Goal: Navigation & Orientation: Find specific page/section

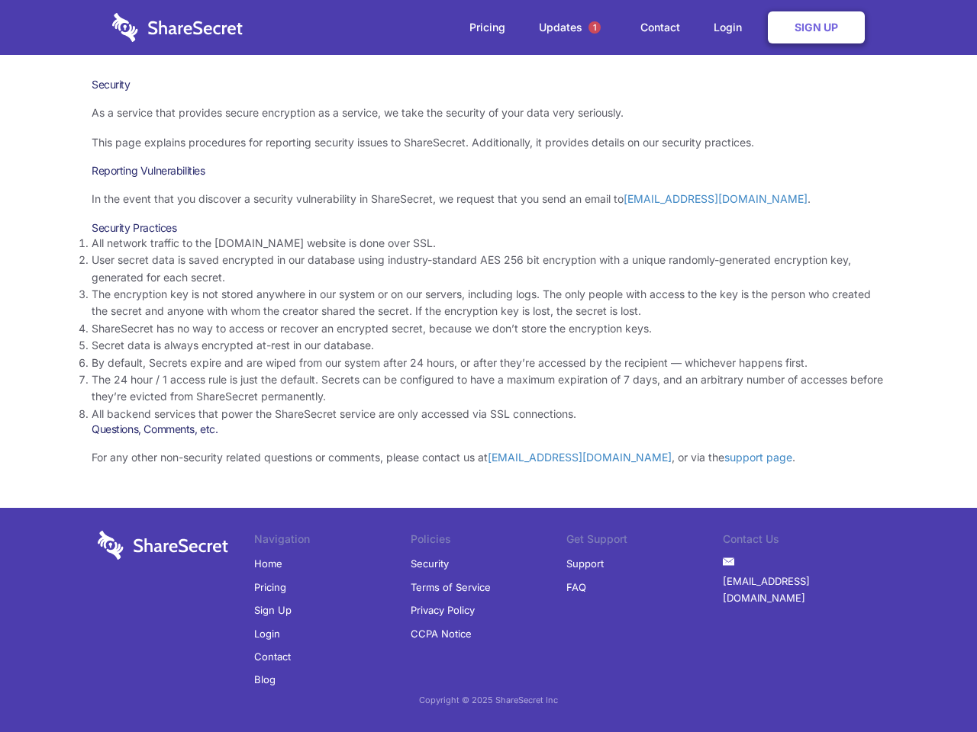
click at [488, 366] on li "By default, Secrets expire and are wiped from our system after 24 hours, or aft…" at bounding box center [488, 363] width 793 height 17
click at [594, 27] on span "1" at bounding box center [594, 27] width 12 height 12
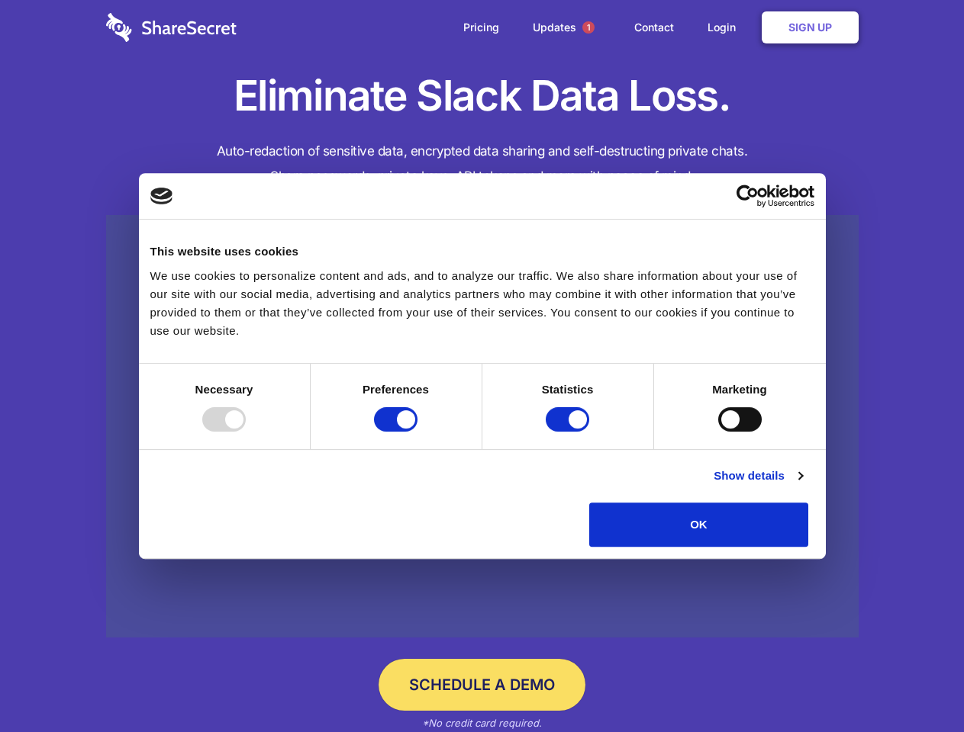
click at [246, 432] on div at bounding box center [223, 419] width 43 height 24
click at [417, 432] on input "Preferences" at bounding box center [395, 419] width 43 height 24
checkbox input "false"
click at [569, 432] on input "Statistics" at bounding box center [566, 419] width 43 height 24
checkbox input "false"
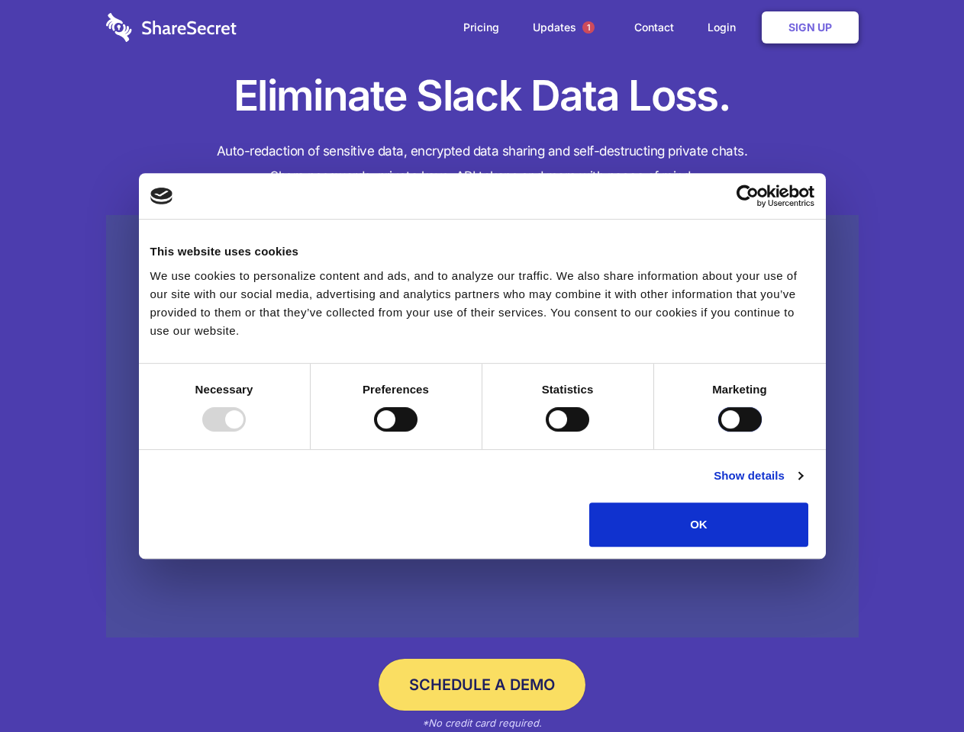
click at [718, 432] on input "Marketing" at bounding box center [739, 419] width 43 height 24
checkbox input "true"
click at [802, 485] on link "Show details" at bounding box center [757, 476] width 88 height 18
click at [0, 0] on li "Necessary 7 Necessary cookies help make a website usable by enabling basic func…" at bounding box center [0, 0] width 0 height 0
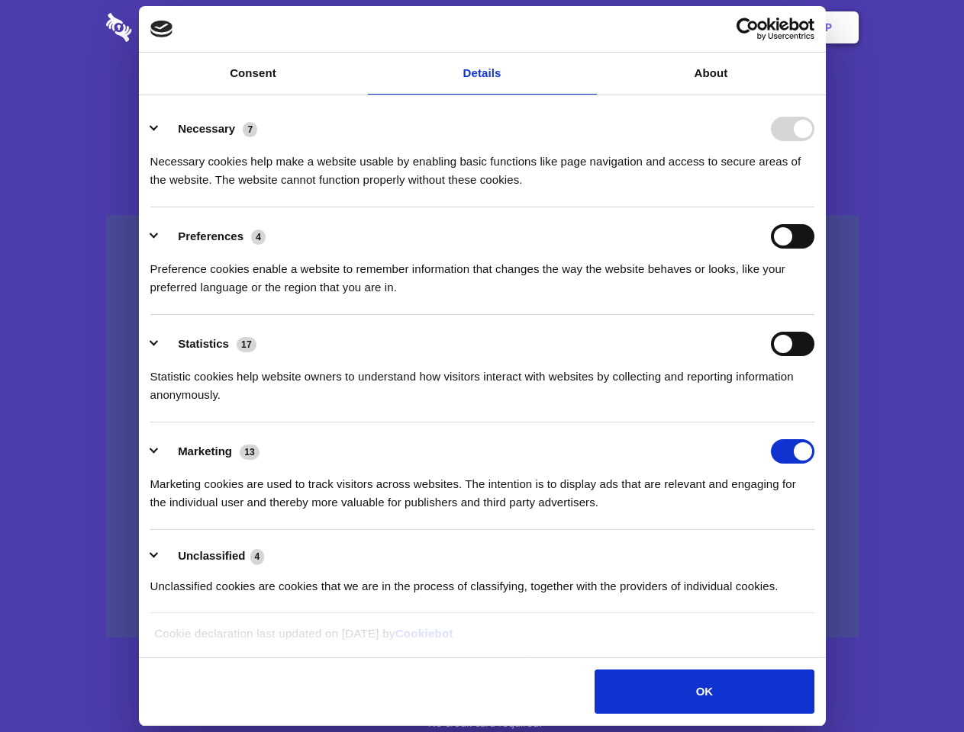
click at [587, 27] on span "1" at bounding box center [588, 27] width 12 height 12
